Goal: Task Accomplishment & Management: Use online tool/utility

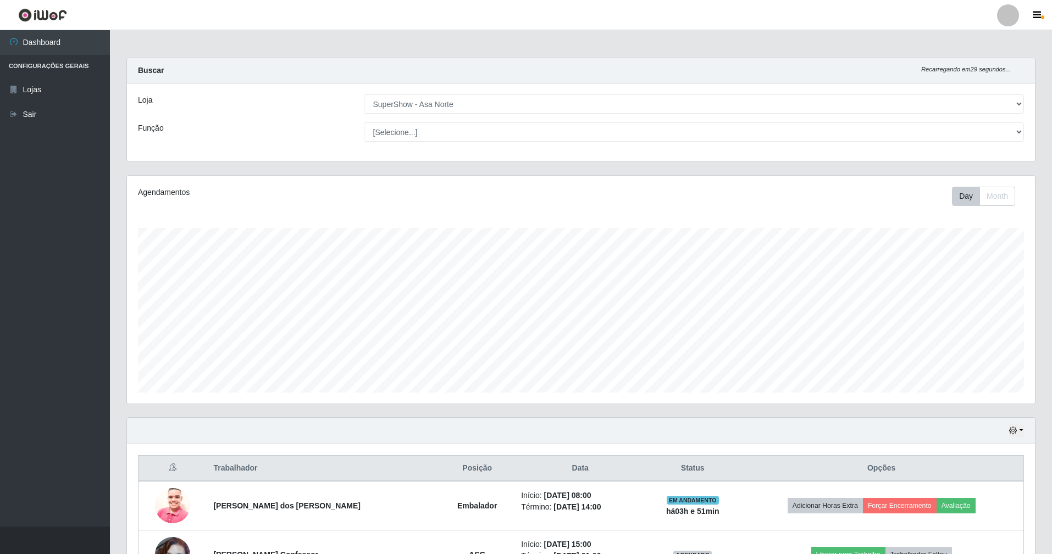
select select "71"
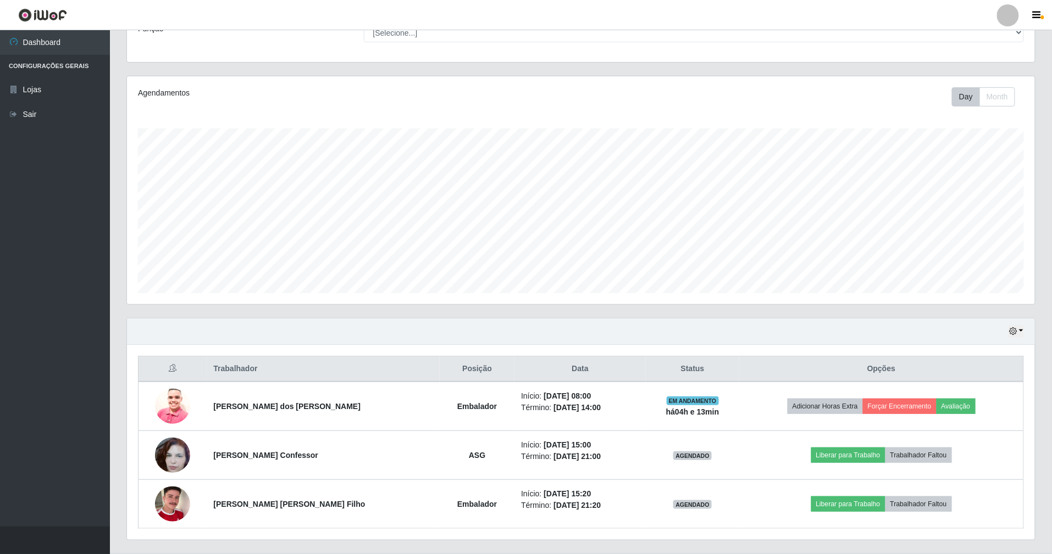
scroll to position [127, 0]
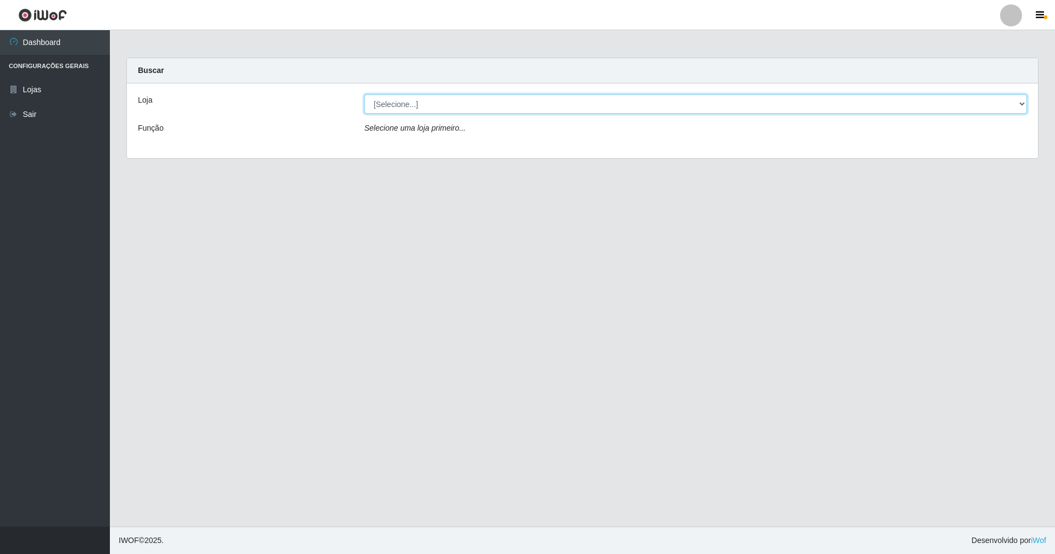
click at [1022, 104] on select "[Selecione...] SuperShow - Asa Norte" at bounding box center [695, 103] width 663 height 19
select select "71"
click at [364, 94] on select "[Selecione...] SuperShow - Asa Norte" at bounding box center [695, 103] width 663 height 19
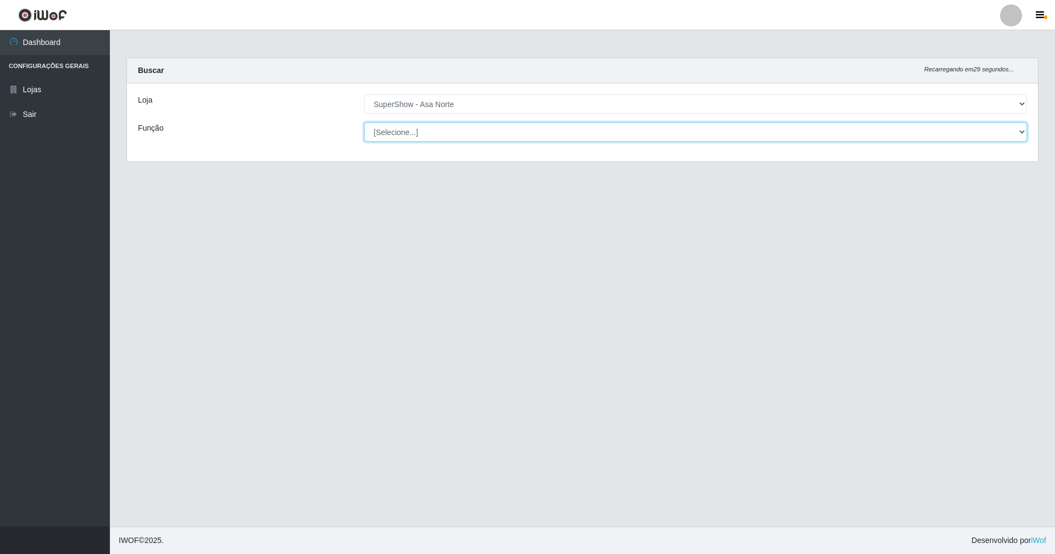
click at [1007, 130] on select "[Selecione...] ASG ASG + ASG ++ Auxiliar de Depósito Auxiliar de Depósito + Aux…" at bounding box center [695, 132] width 663 height 19
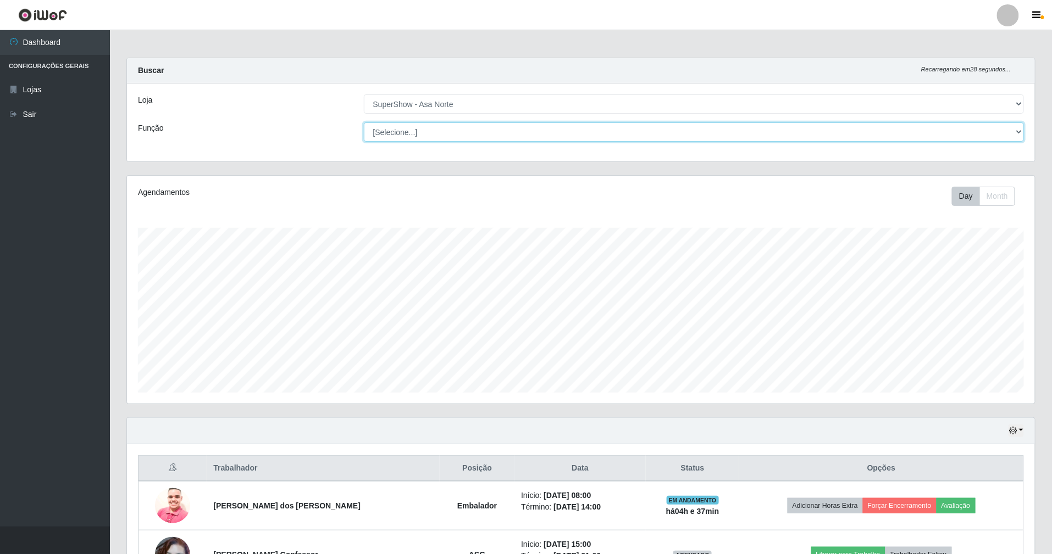
scroll to position [229, 908]
click at [364, 123] on select "[Selecione...] ASG ASG + ASG ++ Auxiliar de Depósito Auxiliar de Depósito + Aux…" at bounding box center [694, 132] width 660 height 19
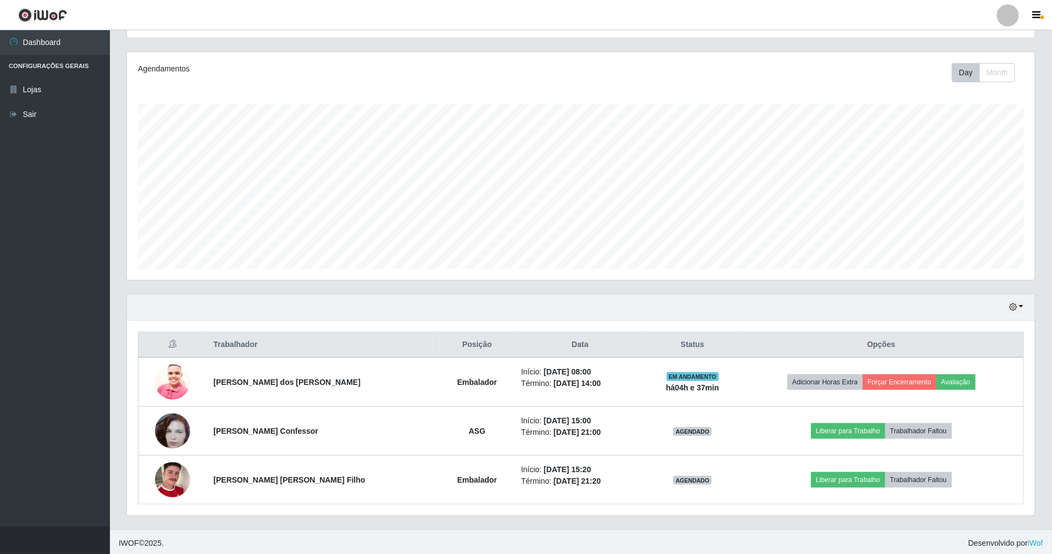
scroll to position [129, 0]
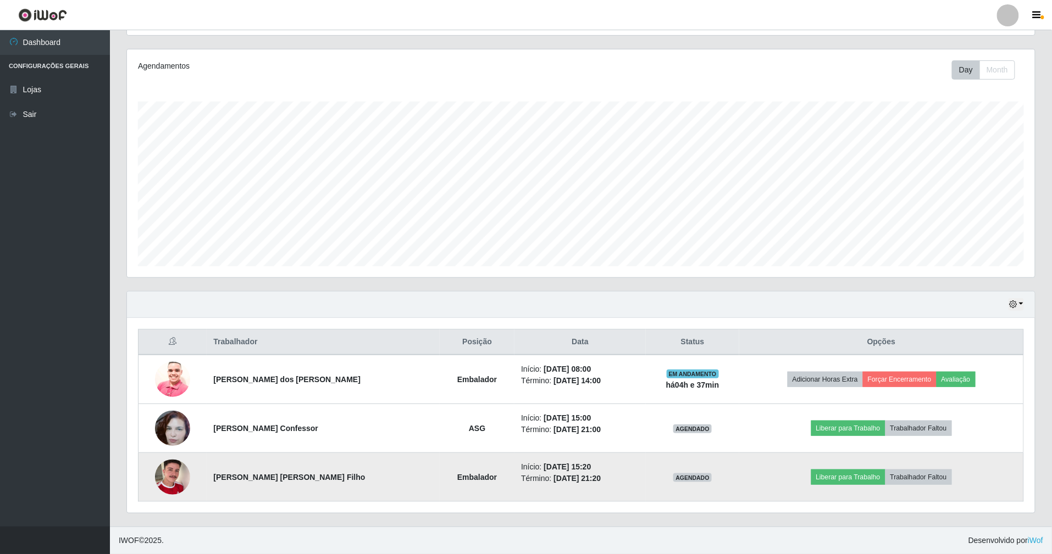
click at [161, 469] on img at bounding box center [172, 477] width 35 height 63
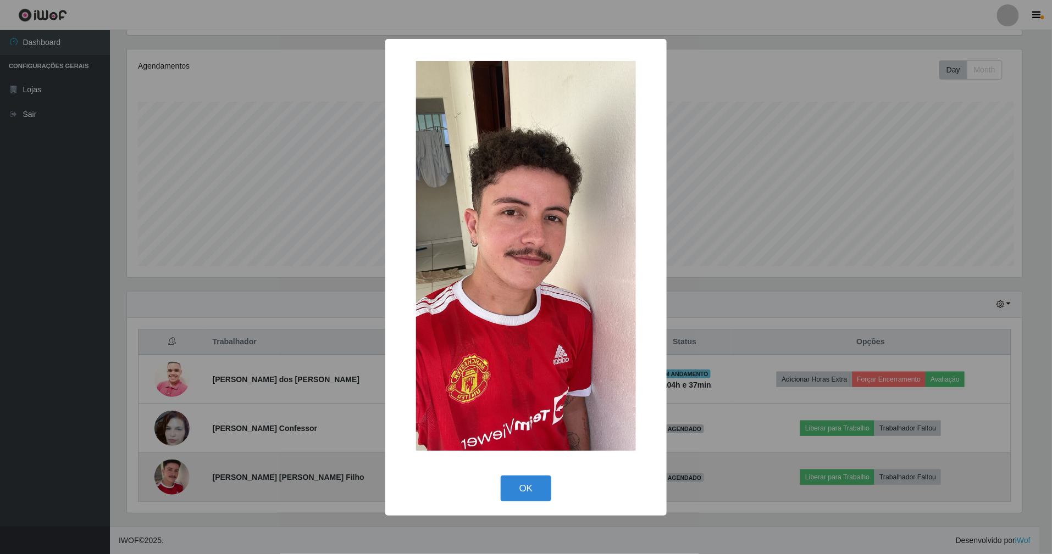
scroll to position [229, 898]
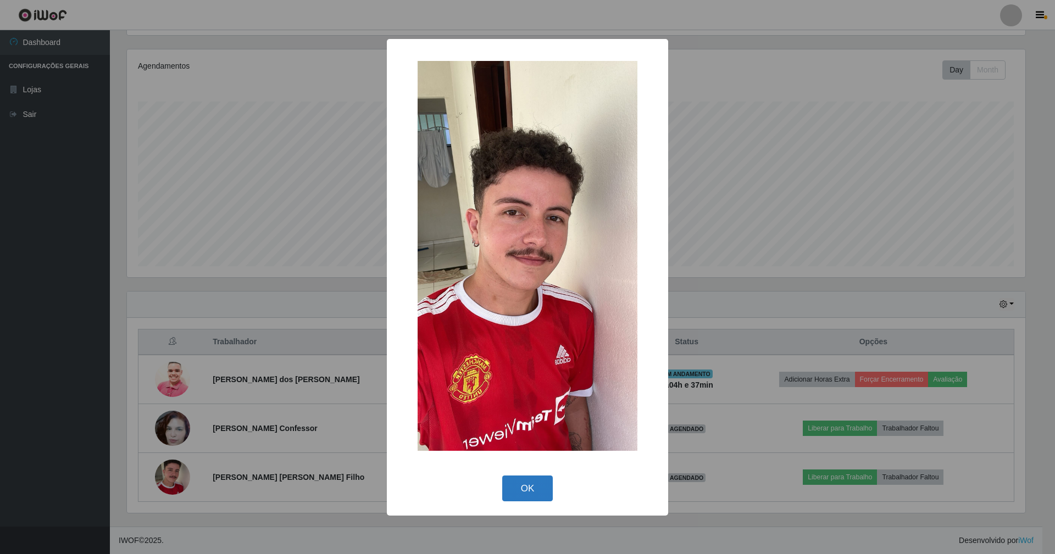
click at [510, 490] on button "OK" at bounding box center [527, 489] width 51 height 26
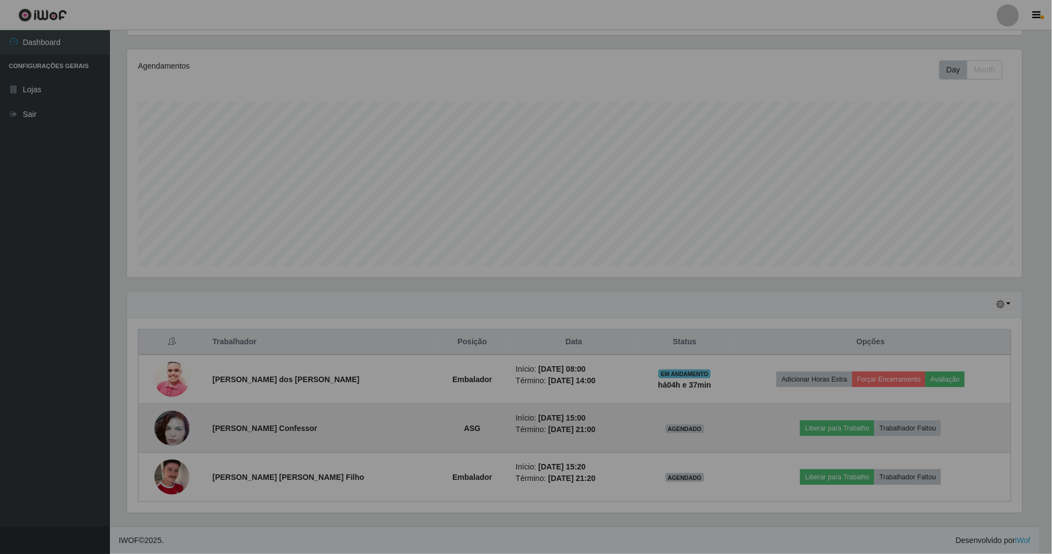
scroll to position [229, 908]
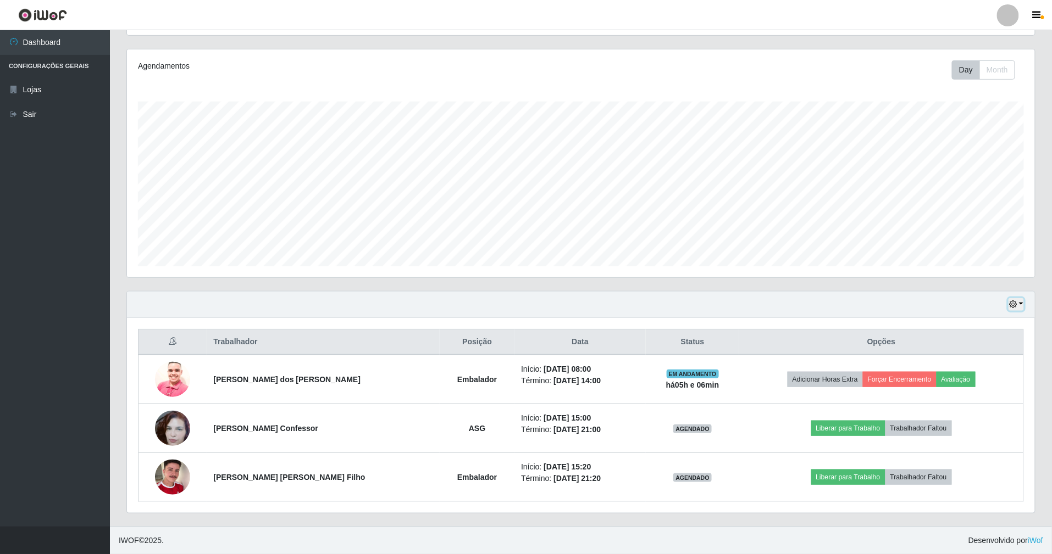
click at [1021, 299] on button "button" at bounding box center [1015, 304] width 15 height 13
click at [974, 345] on button "1 dia" at bounding box center [980, 347] width 87 height 23
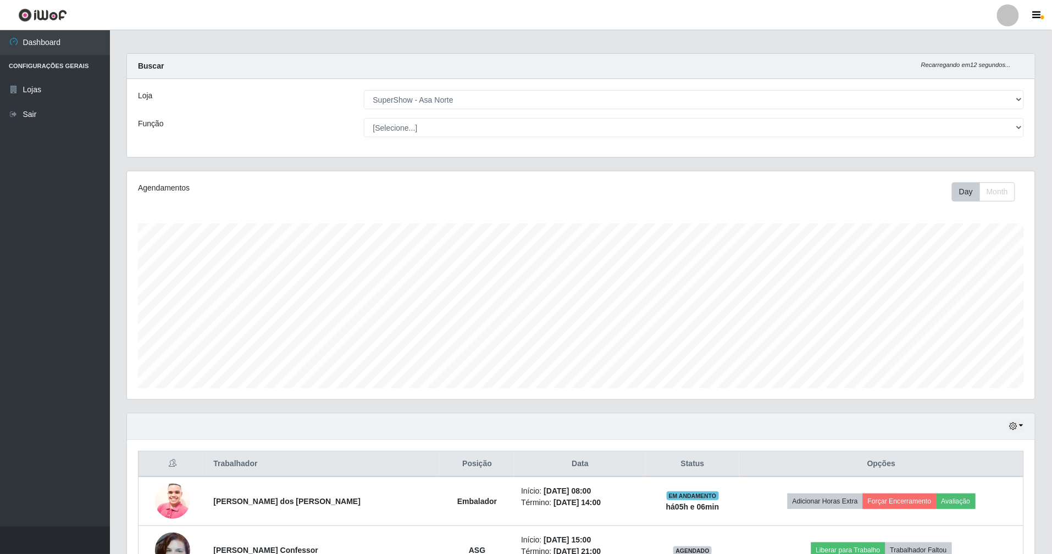
scroll to position [129, 0]
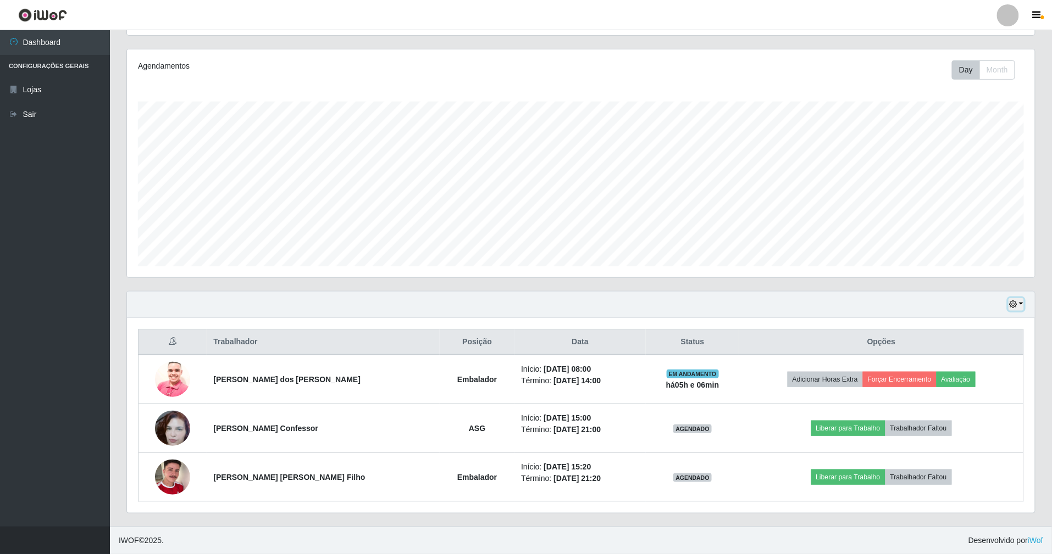
click at [1014, 301] on icon "button" at bounding box center [1013, 305] width 8 height 8
click at [961, 370] on button "3 dias" at bounding box center [980, 370] width 87 height 23
click at [1018, 302] on button "button" at bounding box center [1015, 304] width 15 height 13
click at [955, 319] on button "Hoje" at bounding box center [980, 324] width 87 height 23
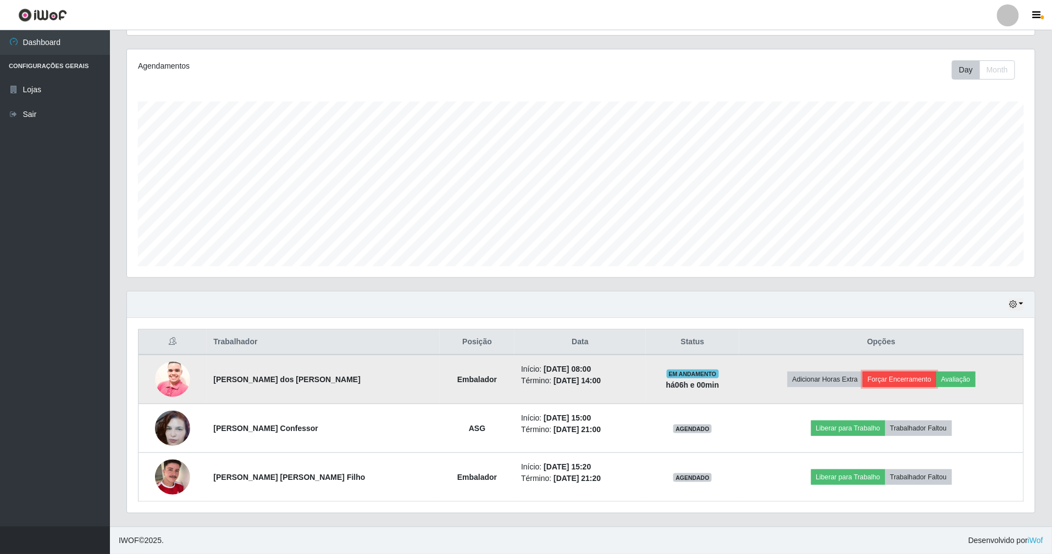
click at [906, 375] on button "Forçar Encerramento" at bounding box center [900, 379] width 74 height 15
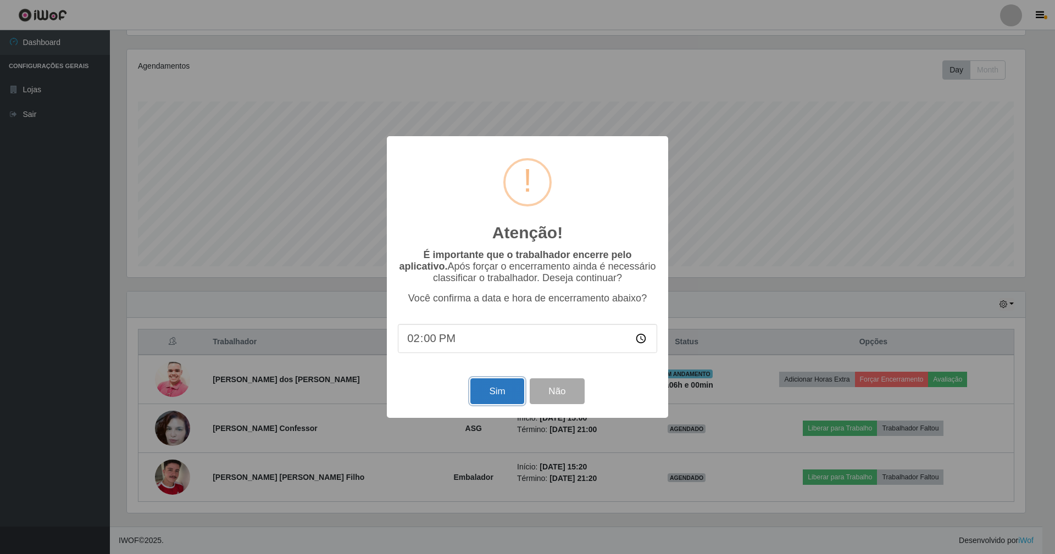
click at [480, 398] on button "Sim" at bounding box center [496, 392] width 53 height 26
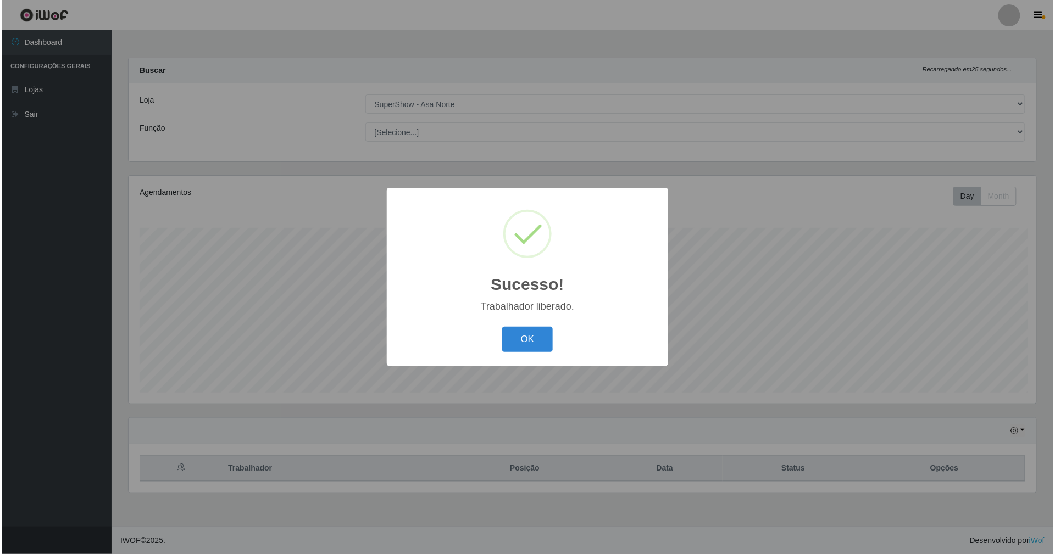
scroll to position [549172, 548490]
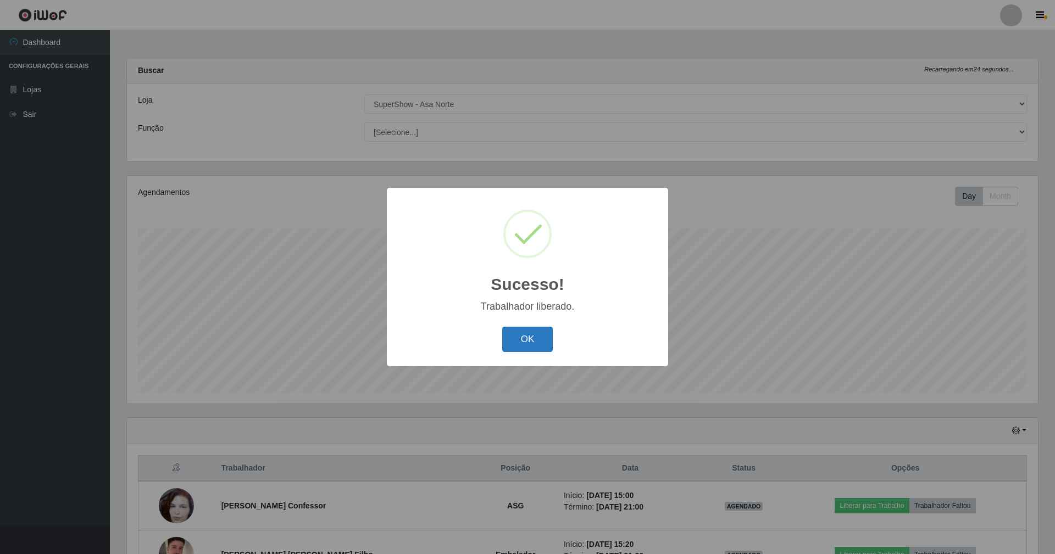
click at [536, 339] on button "OK" at bounding box center [527, 340] width 51 height 26
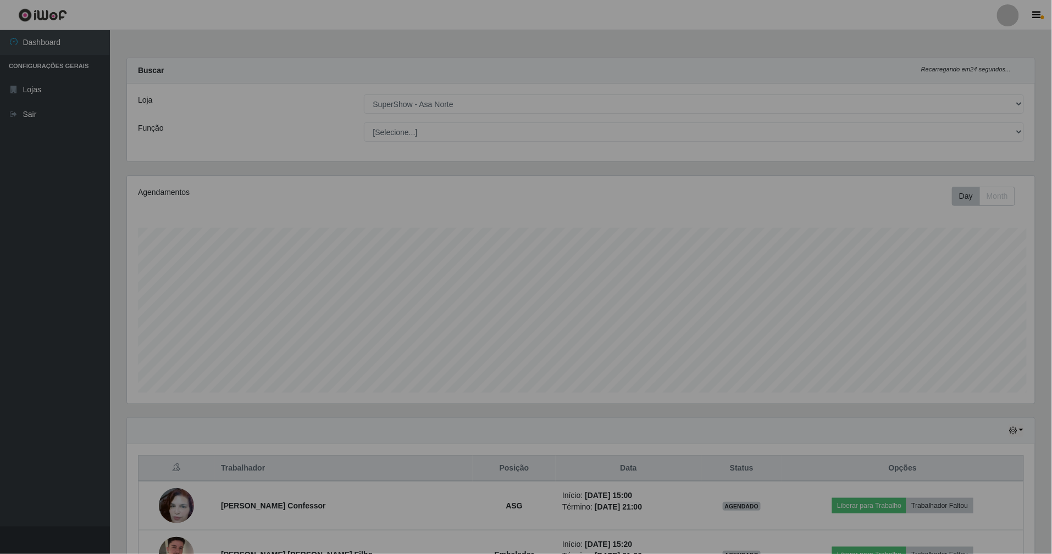
scroll to position [549172, 548493]
